Goal: Task Accomplishment & Management: Manage account settings

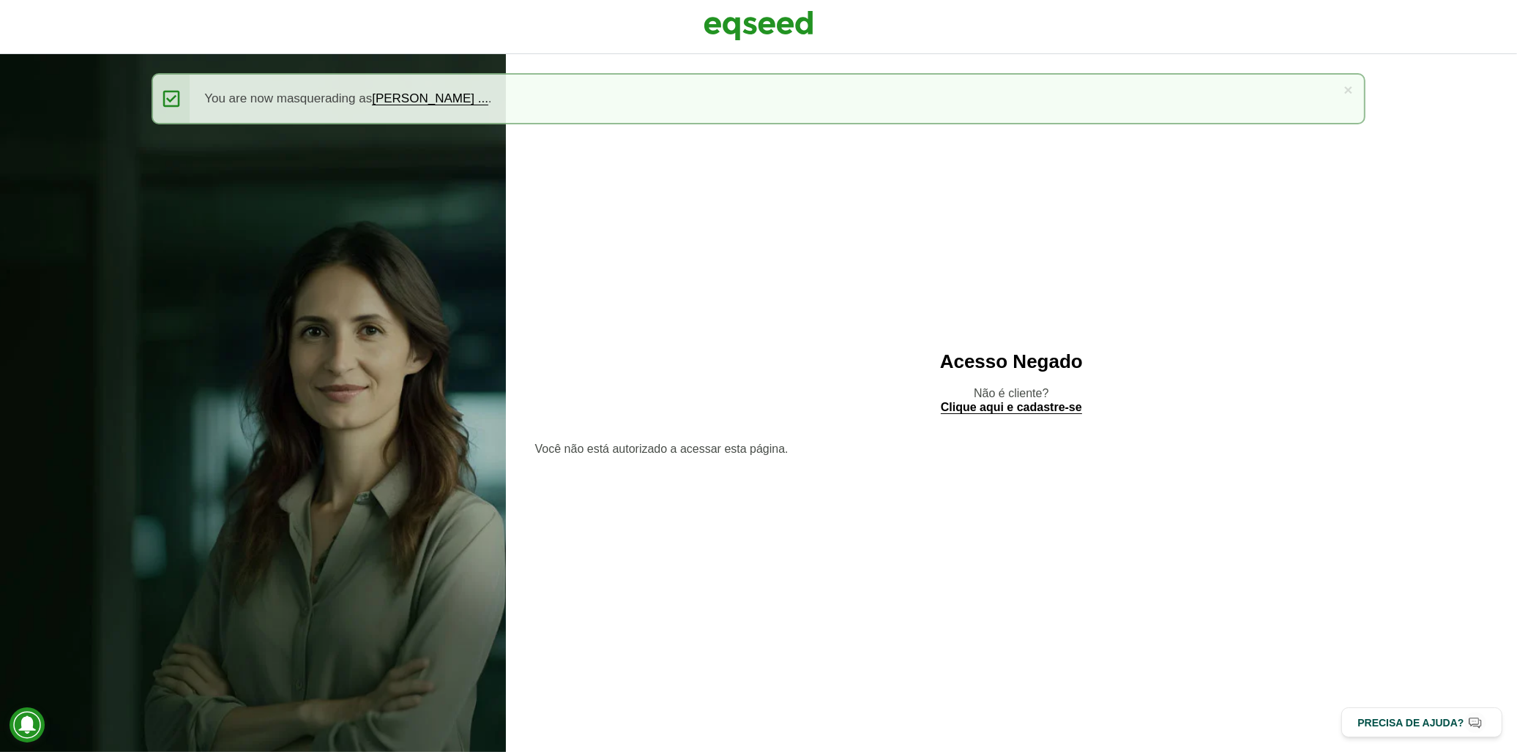
click at [722, 30] on img at bounding box center [758, 25] width 110 height 37
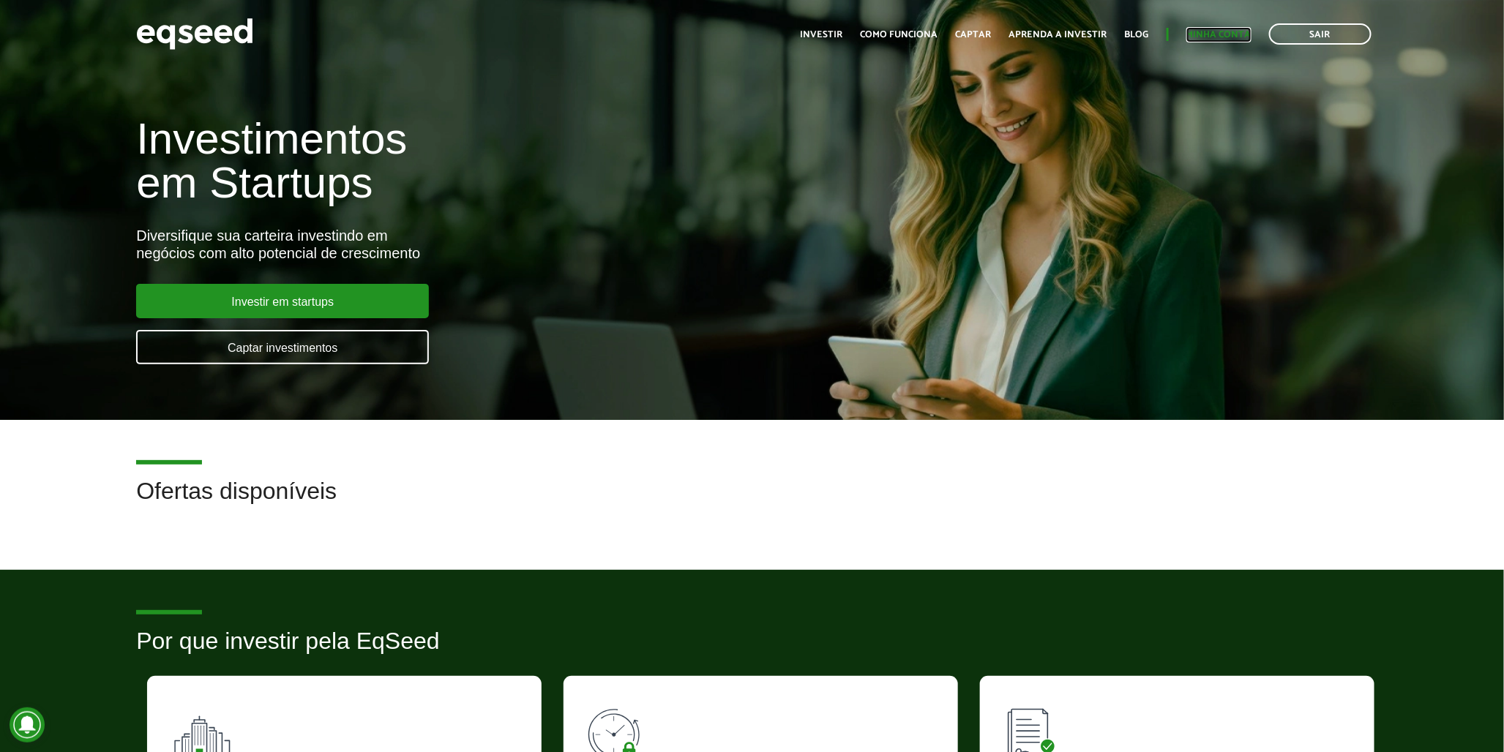
click at [1208, 39] on link "Minha conta" at bounding box center [1218, 35] width 65 height 10
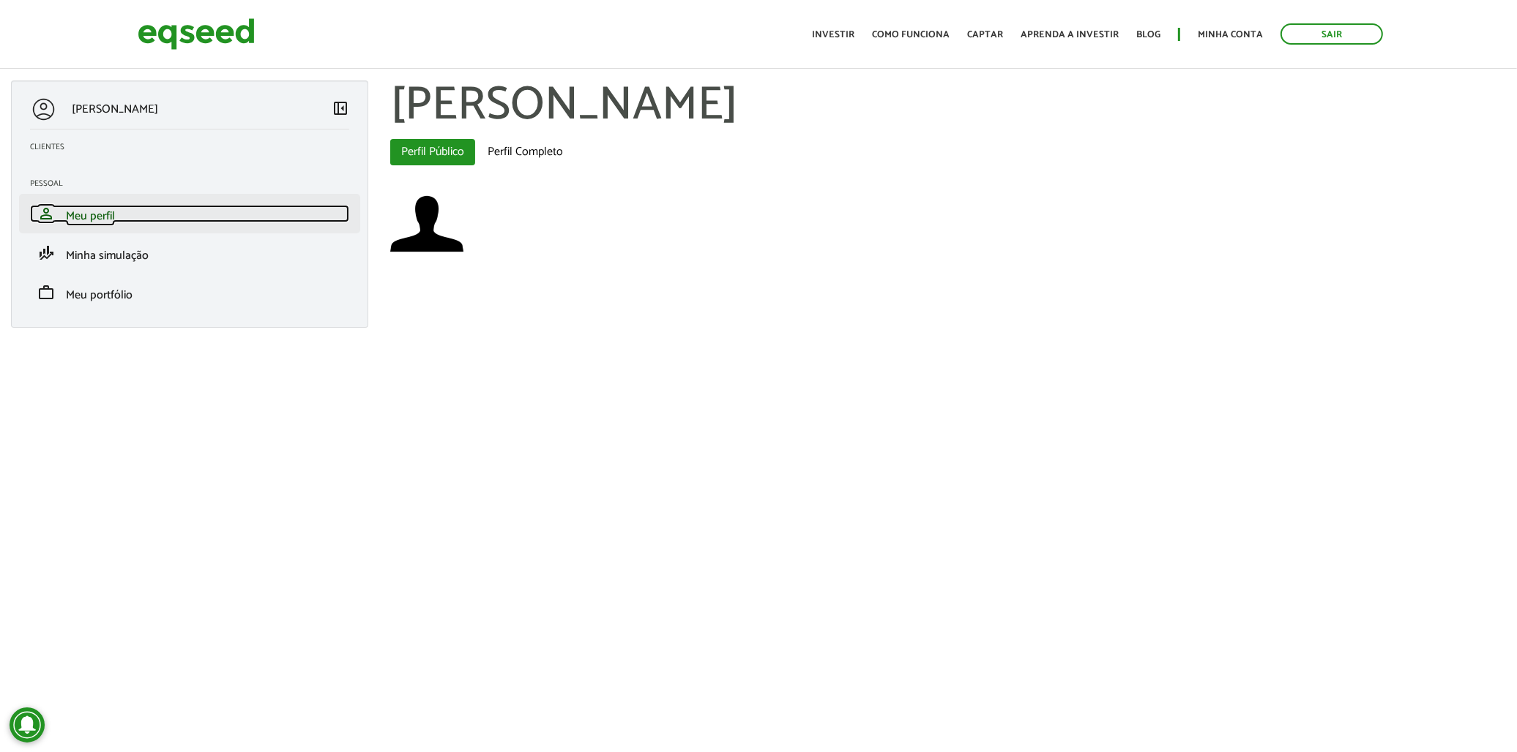
click at [283, 218] on link "person Meu perfil" at bounding box center [189, 214] width 319 height 18
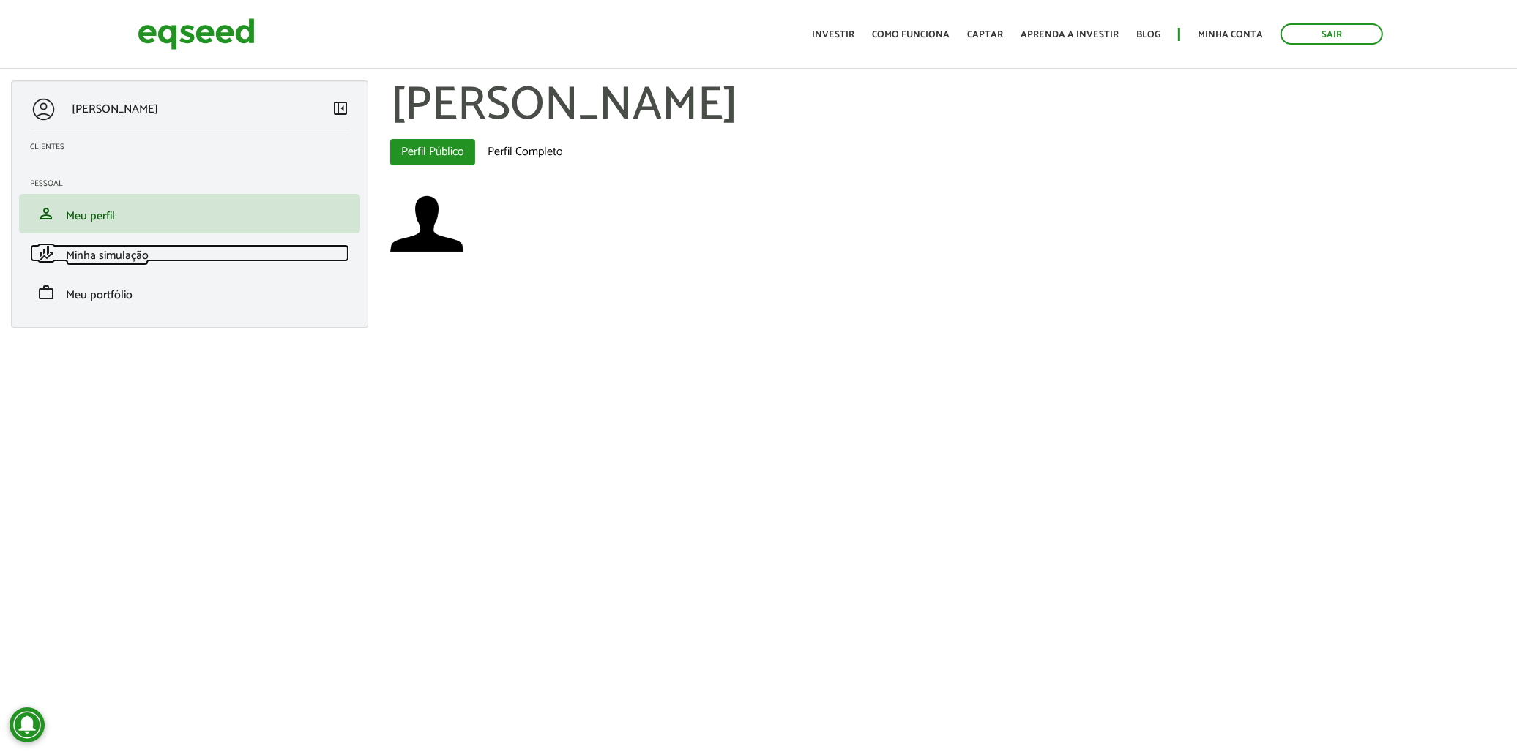
click at [279, 249] on link "finance_mode Minha simulação" at bounding box center [189, 253] width 319 height 18
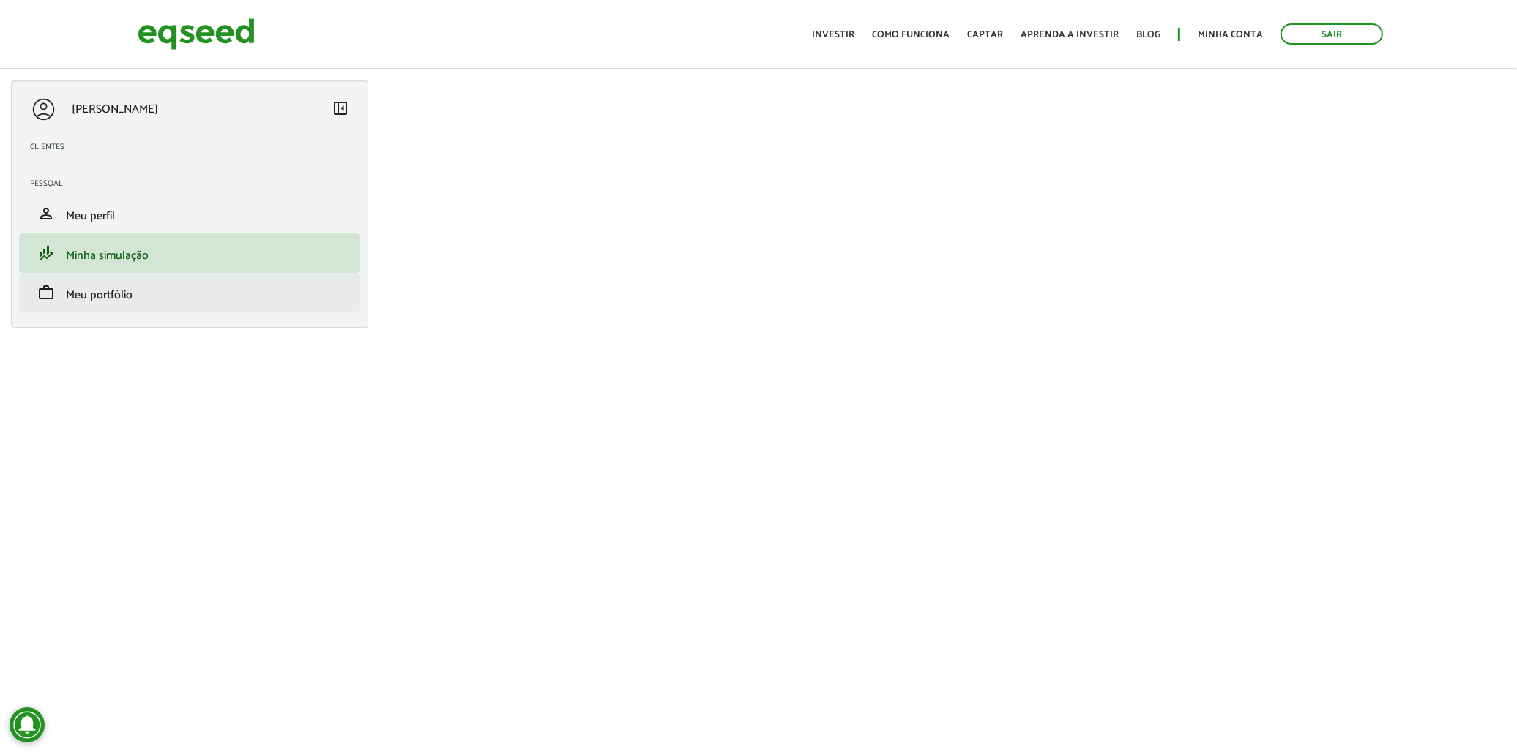
click at [271, 306] on li "work Meu portfólio" at bounding box center [189, 293] width 341 height 40
click at [269, 304] on li "work Meu portfólio" at bounding box center [189, 293] width 341 height 40
click at [267, 302] on li "work Meu portfólio" at bounding box center [189, 293] width 341 height 40
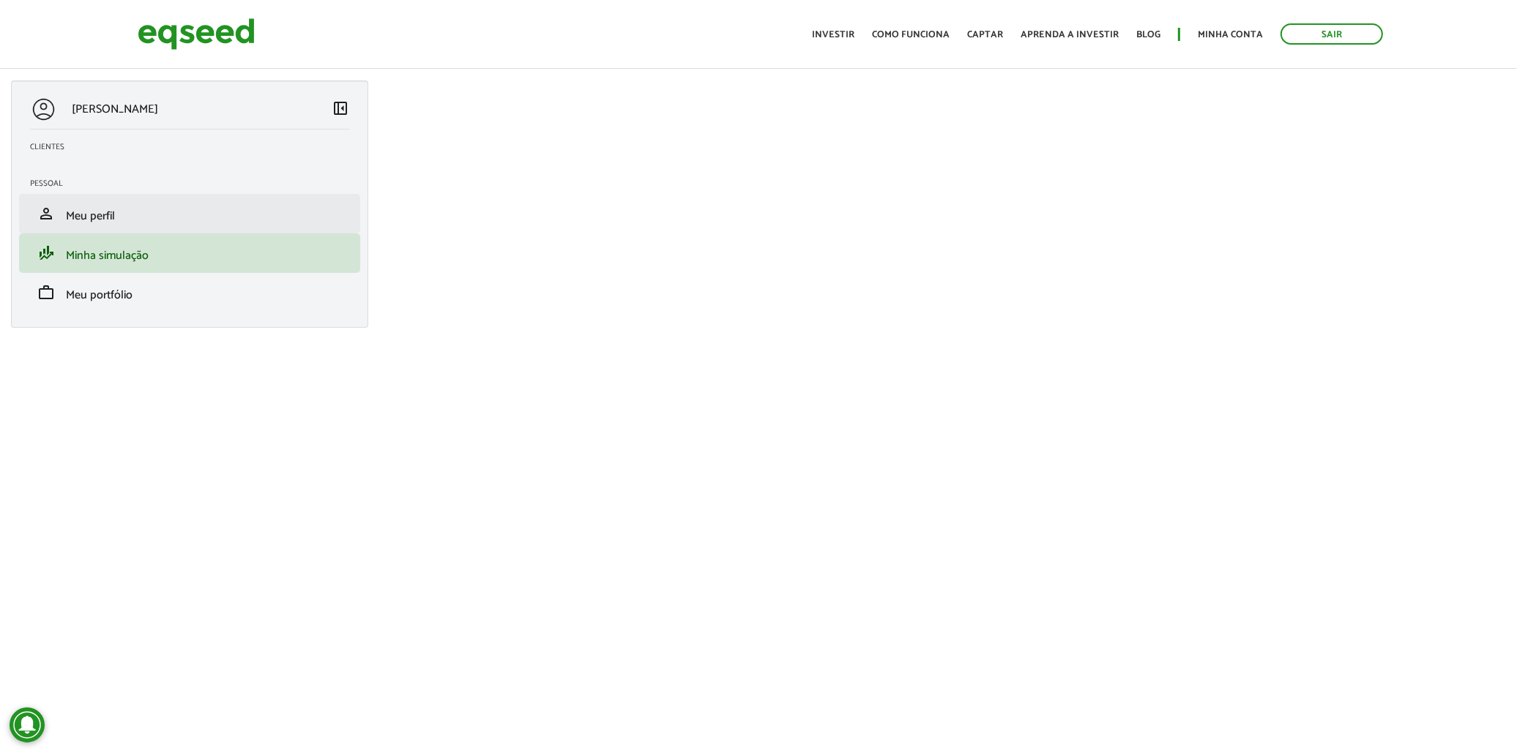
click at [249, 223] on li "person Meu perfil" at bounding box center [189, 214] width 341 height 40
click at [193, 211] on link "person Meu perfil" at bounding box center [189, 214] width 319 height 18
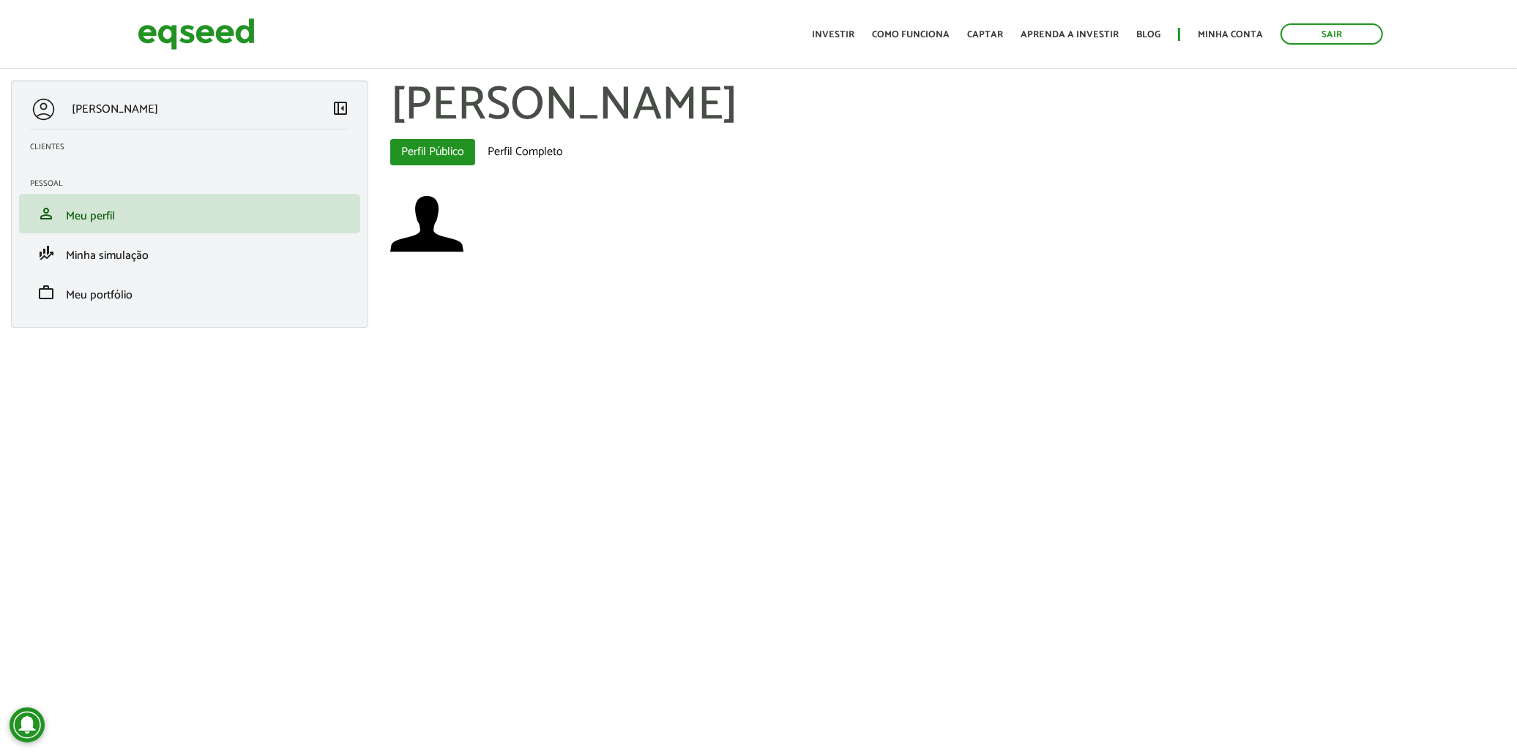
click at [57, 155] on section "Clientes manage_accounts Gerenciar Clientes" at bounding box center [189, 146] width 341 height 22
click at [53, 176] on section "Pessoal person Meu perfil finance_mode Minha simulação work Meu portfólio" at bounding box center [189, 242] width 341 height 141
click at [45, 164] on div "Eduardo calmon de Almeida cezar left_panel_close Clientes manage_accounts Geren…" at bounding box center [189, 204] width 357 height 247
click at [55, 154] on section "Clientes manage_accounts Gerenciar Clientes" at bounding box center [189, 146] width 341 height 22
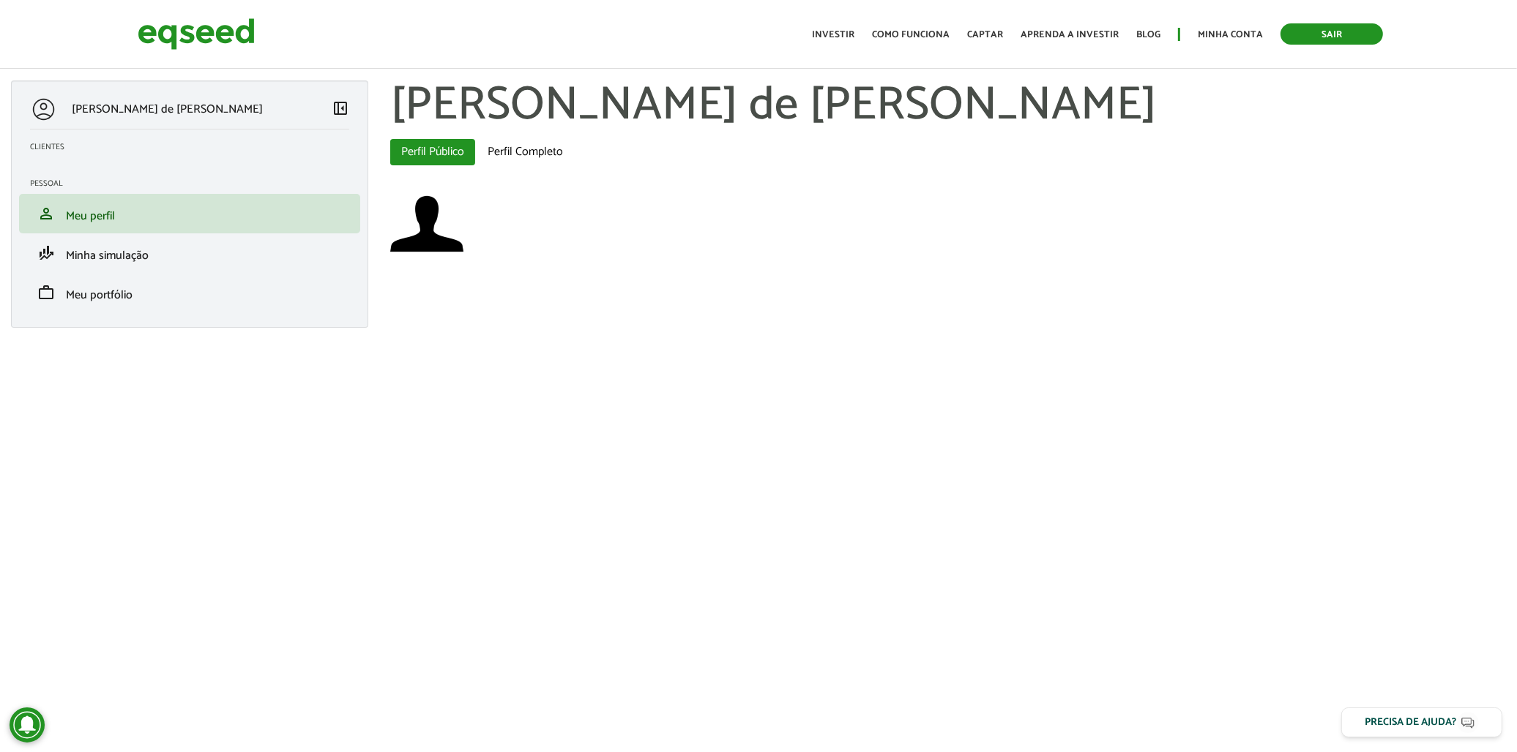
click at [1342, 34] on link "Sair" at bounding box center [1331, 33] width 102 height 21
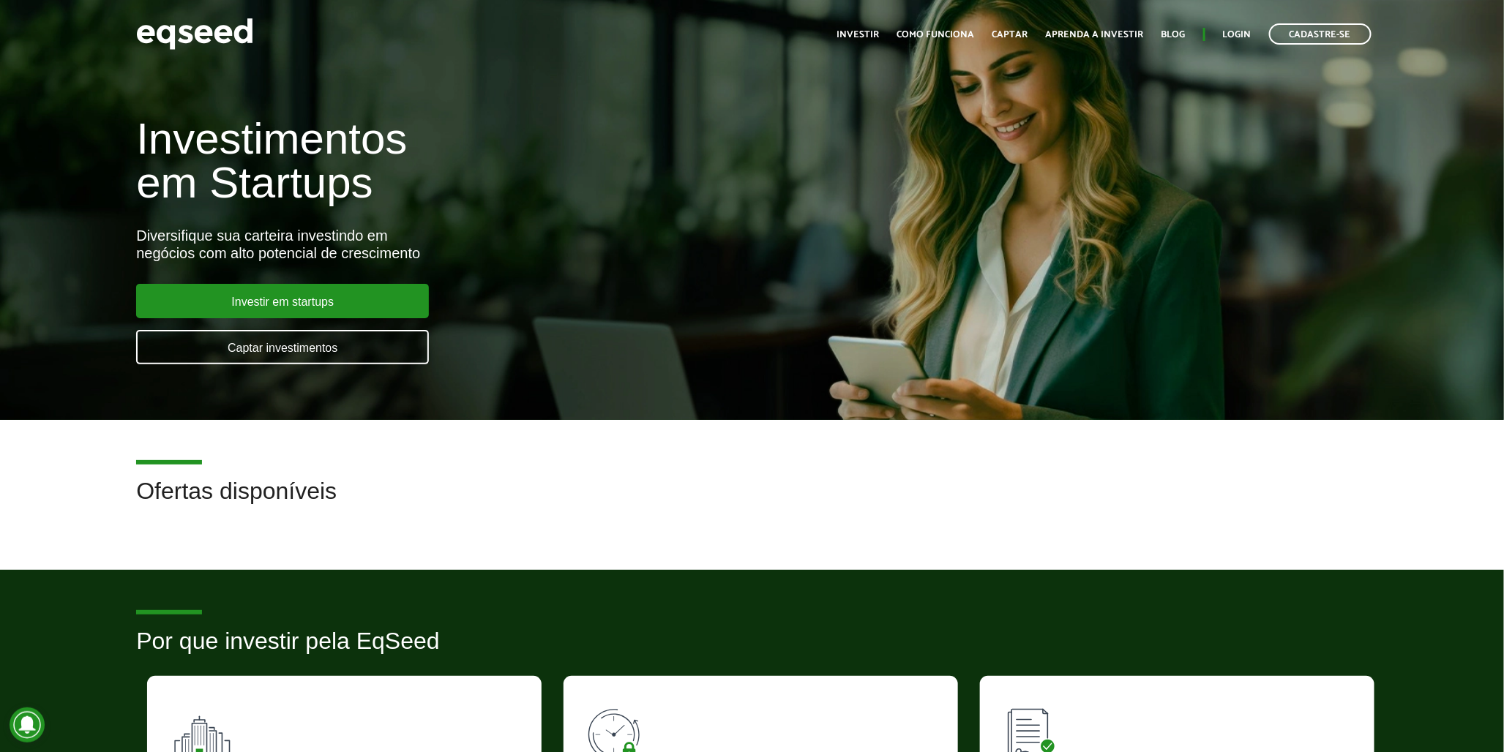
click at [1219, 33] on ul "Início Investir Como funciona Captar Aprenda a investir Blog Login Cadastre-se" at bounding box center [1104, 33] width 549 height 21
click at [1221, 31] on ul "Início Investir Como funciona Captar Aprenda a investir Blog Login Cadastre-se" at bounding box center [1104, 33] width 549 height 21
click at [1226, 31] on link "Login" at bounding box center [1237, 35] width 29 height 10
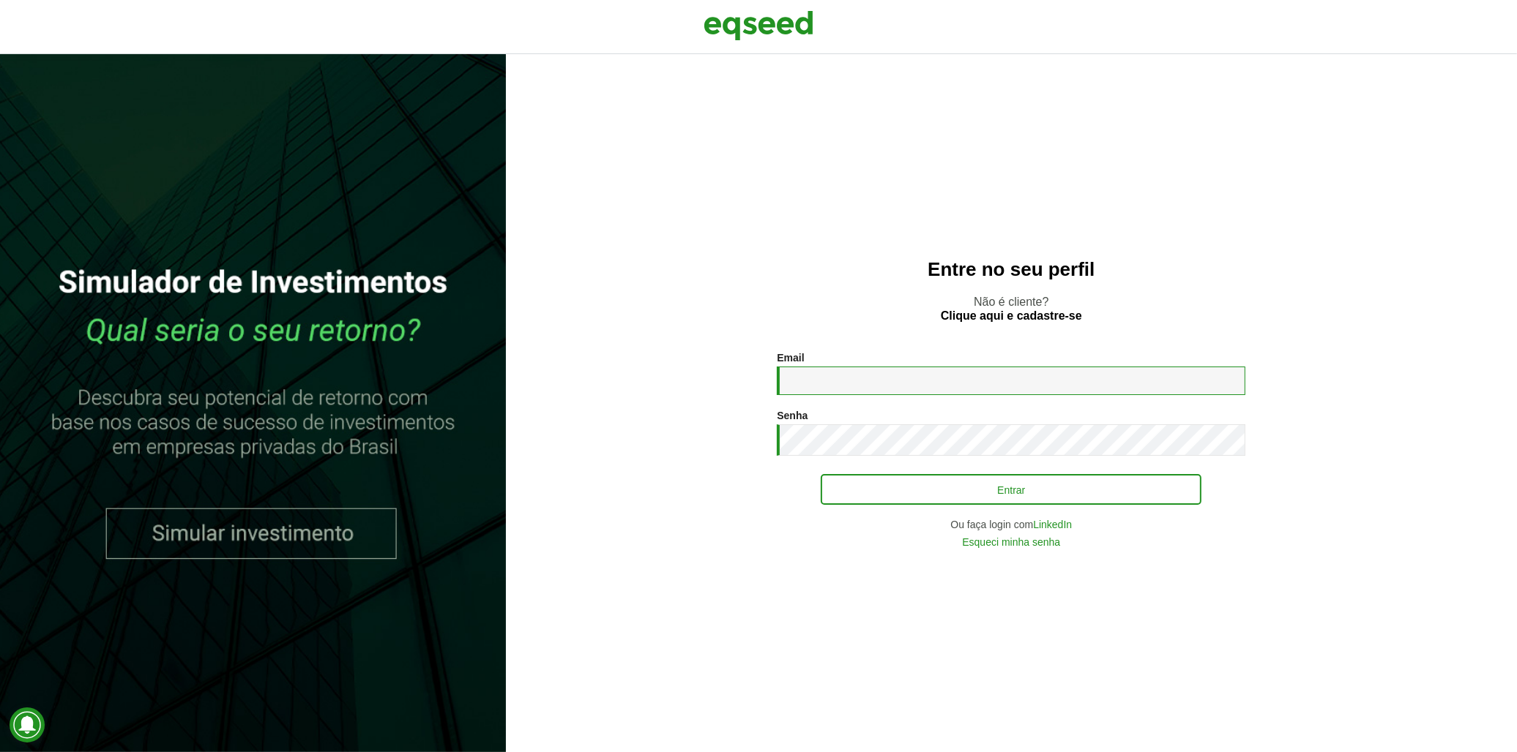
type input "**********"
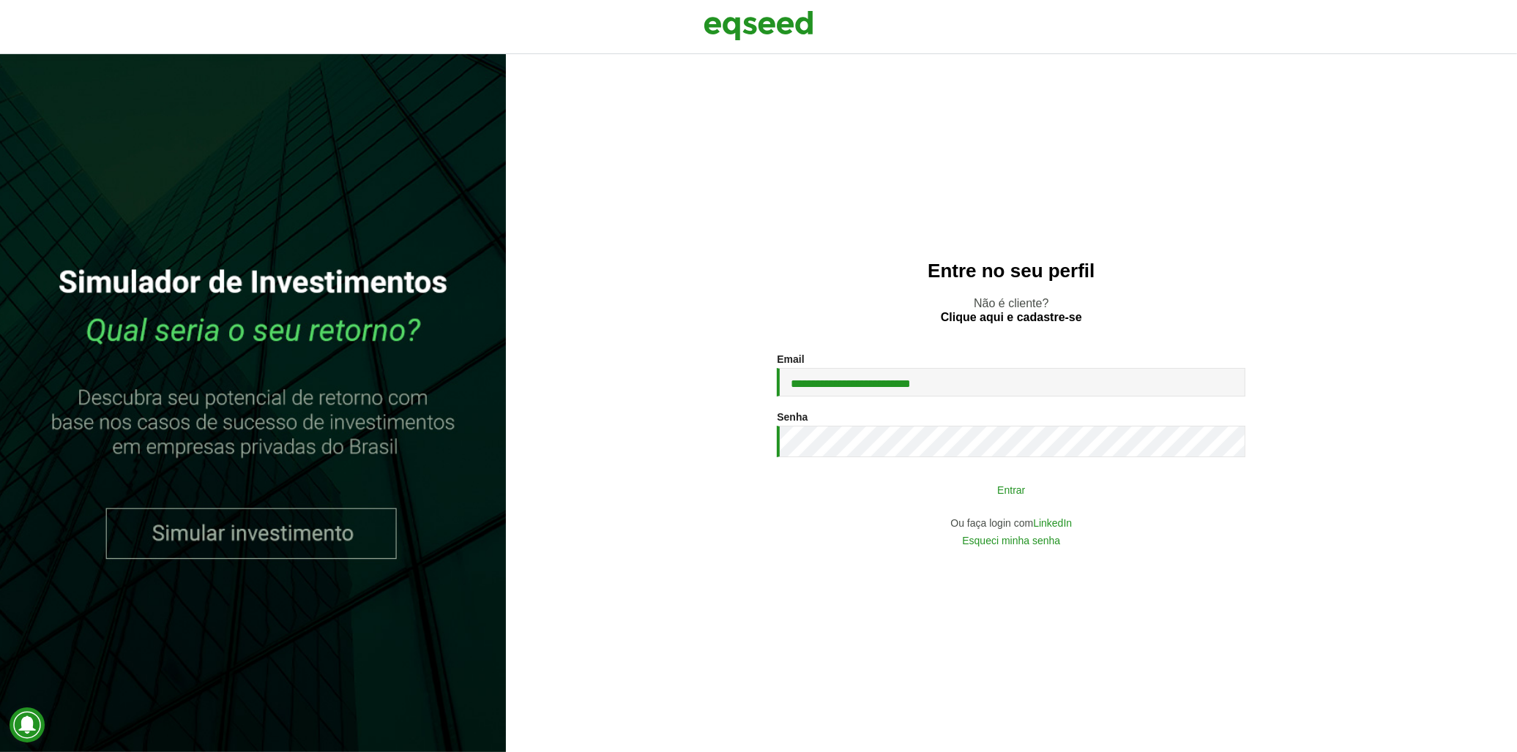
click at [952, 485] on button "Entrar" at bounding box center [1011, 490] width 381 height 28
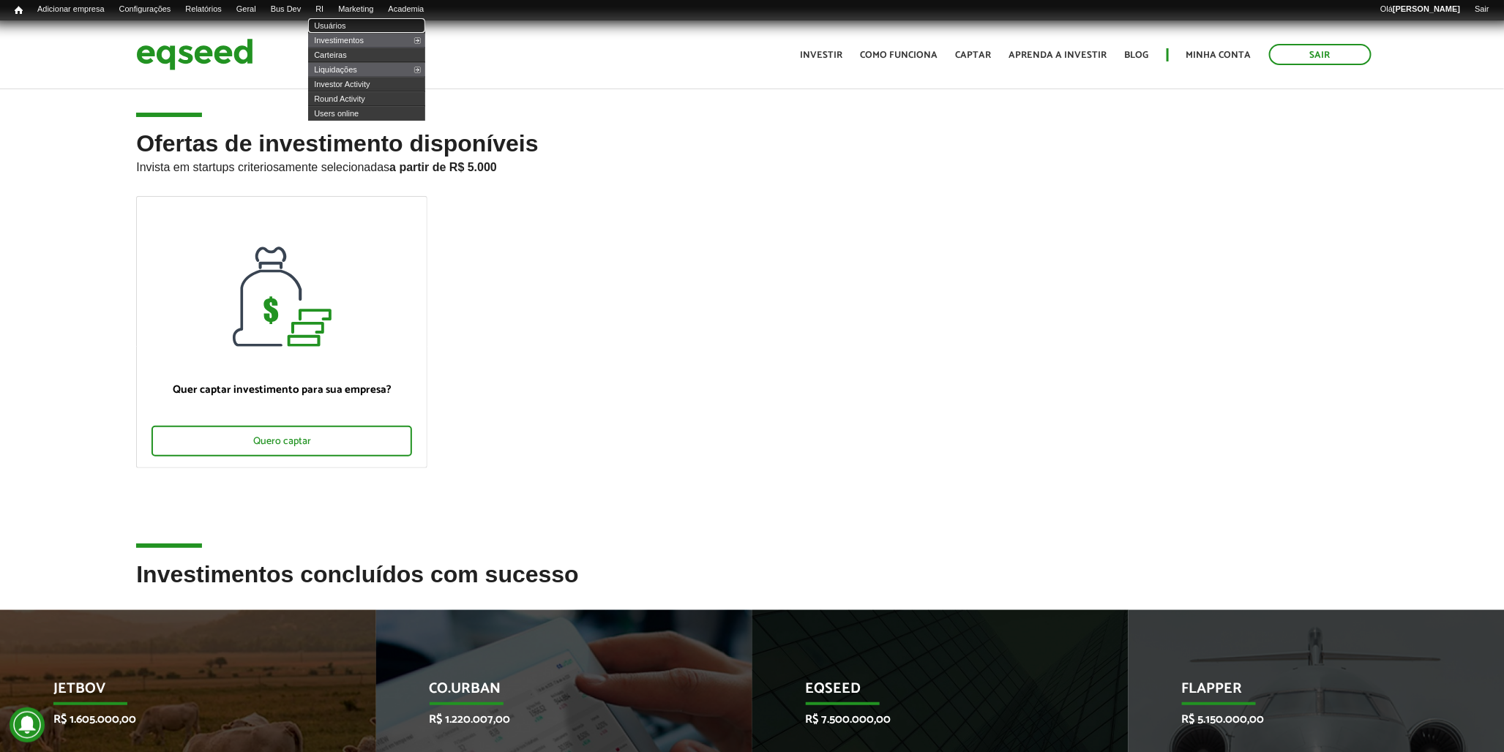
click at [341, 18] on link "Usuários" at bounding box center [366, 25] width 117 height 15
